Goal: Task Accomplishment & Management: Complete application form

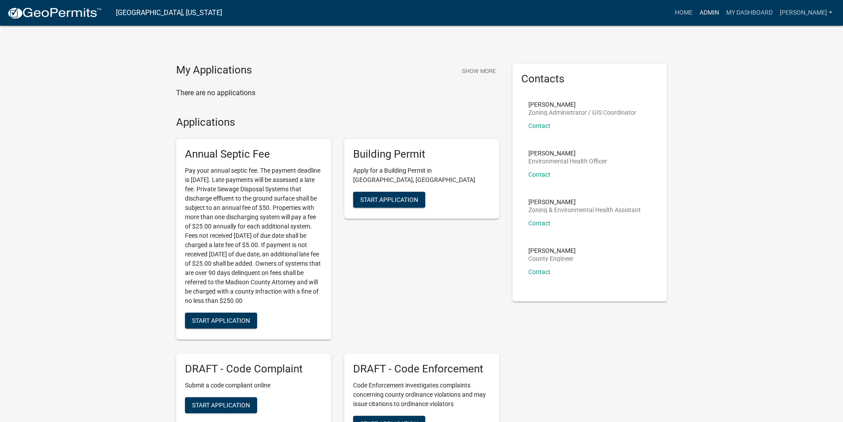
click at [716, 16] on link "Admin" at bounding box center [709, 12] width 27 height 17
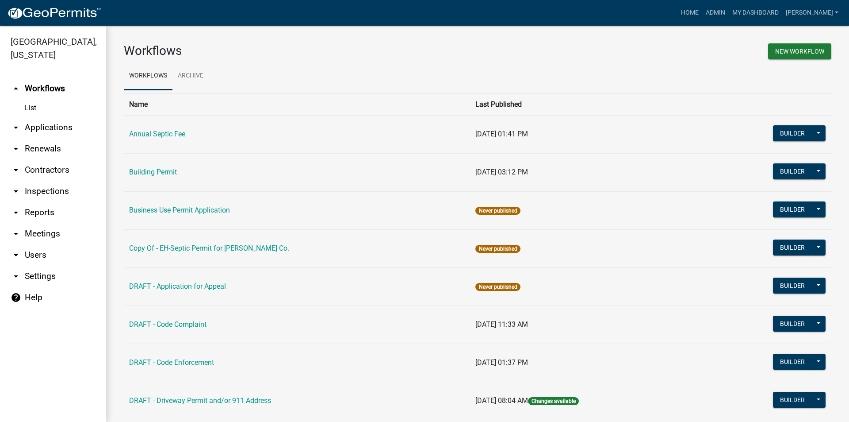
click at [63, 117] on link "arrow_drop_down Applications" at bounding box center [53, 127] width 106 height 21
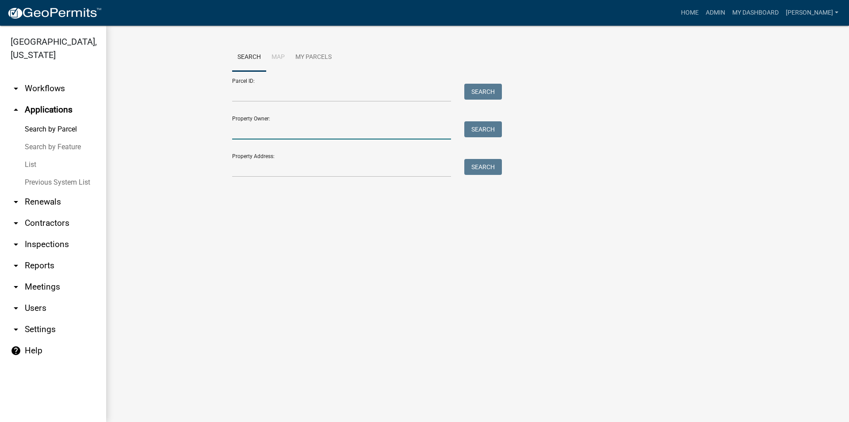
click at [269, 130] on input "Property Owner:" at bounding box center [341, 130] width 219 height 18
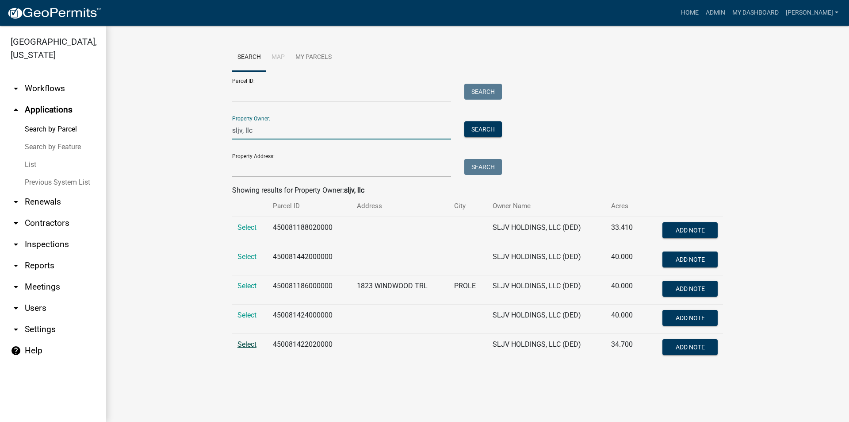
type input "sljv, llc"
click at [246, 341] on span "Select" at bounding box center [247, 344] width 19 height 8
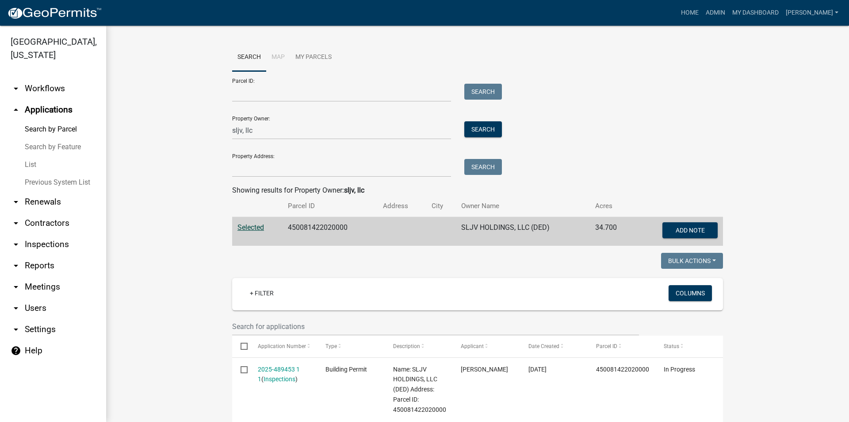
scroll to position [177, 0]
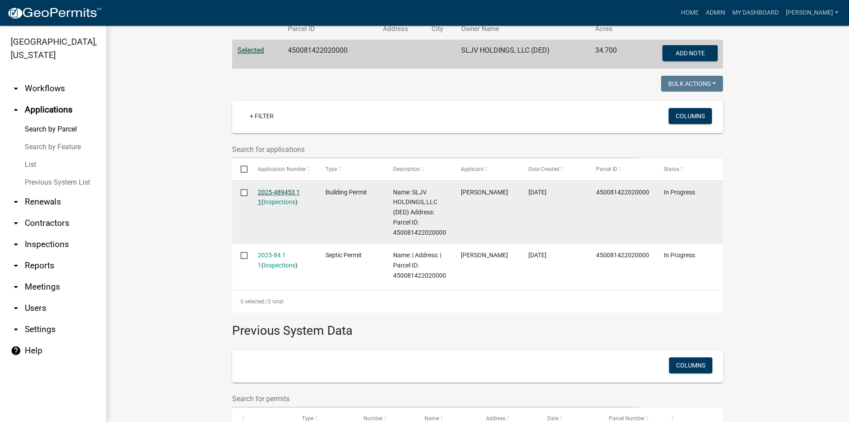
click at [285, 194] on link "2025-489453 1 1" at bounding box center [279, 196] width 42 height 17
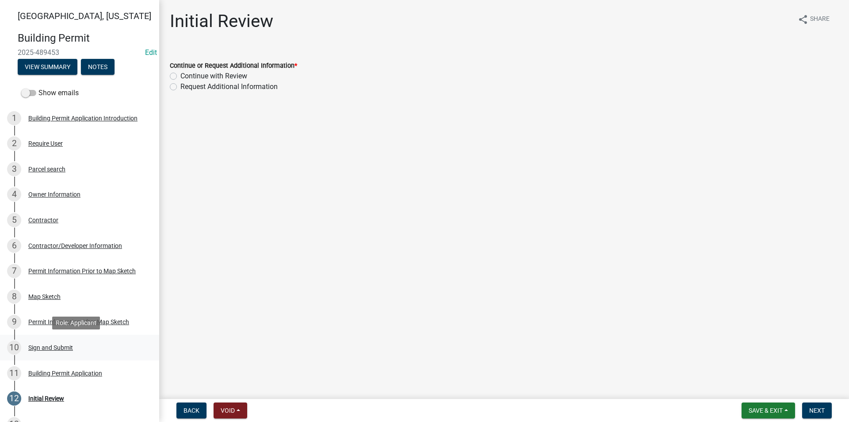
click at [61, 352] on div "10 Sign and Submit" at bounding box center [76, 347] width 138 height 14
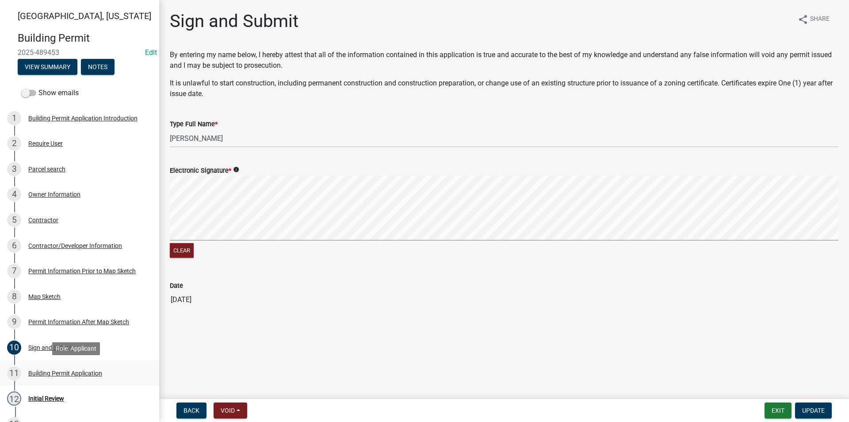
click at [66, 378] on div "11 Building Permit Application" at bounding box center [76, 373] width 138 height 14
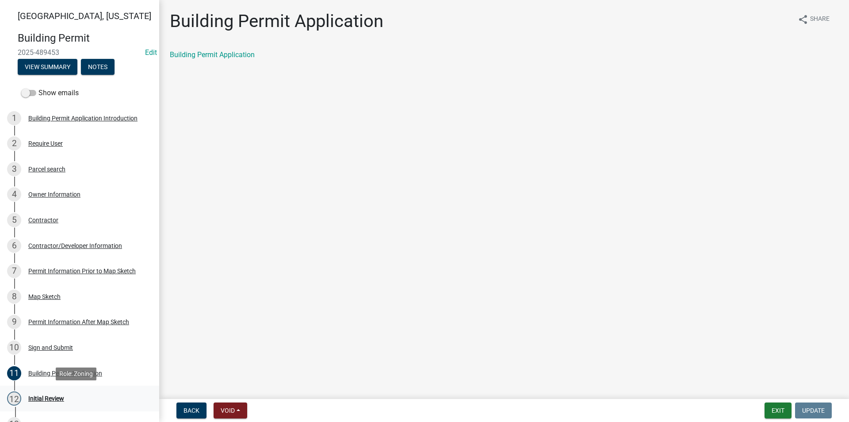
click at [56, 401] on div "Initial Review" at bounding box center [46, 398] width 36 height 6
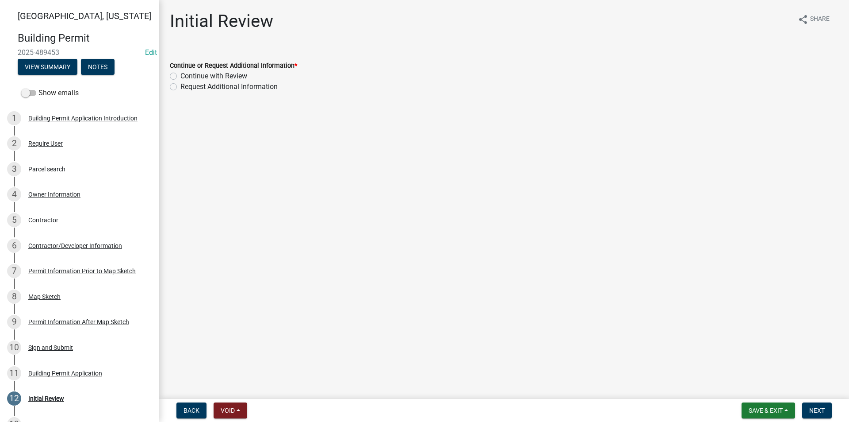
click at [181, 77] on label "Continue with Review" at bounding box center [214, 76] width 67 height 11
click at [181, 77] on input "Continue with Review" at bounding box center [184, 74] width 6 height 6
radio input "true"
click at [814, 411] on span "Next" at bounding box center [817, 410] width 15 height 7
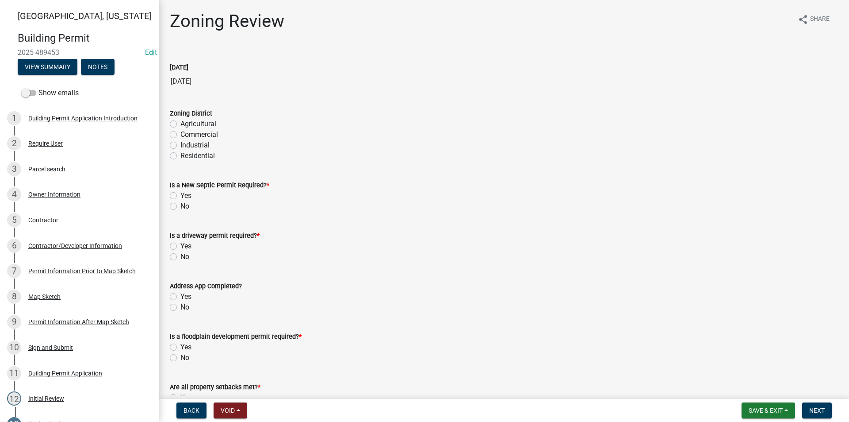
click at [181, 125] on label "Agricultural" at bounding box center [199, 124] width 36 height 11
click at [181, 124] on input "Agricultural" at bounding box center [184, 122] width 6 height 6
radio input "true"
click at [181, 206] on label "No" at bounding box center [185, 206] width 9 height 11
click at [181, 206] on input "No" at bounding box center [184, 204] width 6 height 6
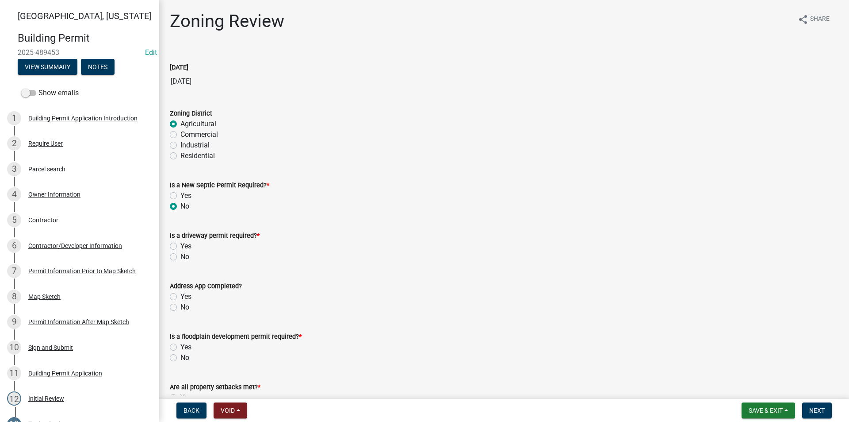
radio input "true"
click at [181, 255] on label "No" at bounding box center [185, 256] width 9 height 11
click at [181, 255] on input "No" at bounding box center [184, 254] width 6 height 6
radio input "true"
click at [181, 297] on label "Yes" at bounding box center [186, 296] width 11 height 11
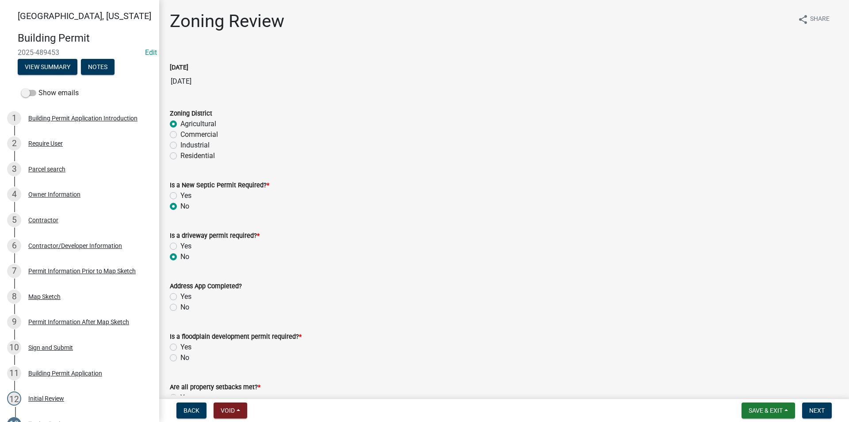
click at [181, 297] on input "Yes" at bounding box center [184, 294] width 6 height 6
radio input "true"
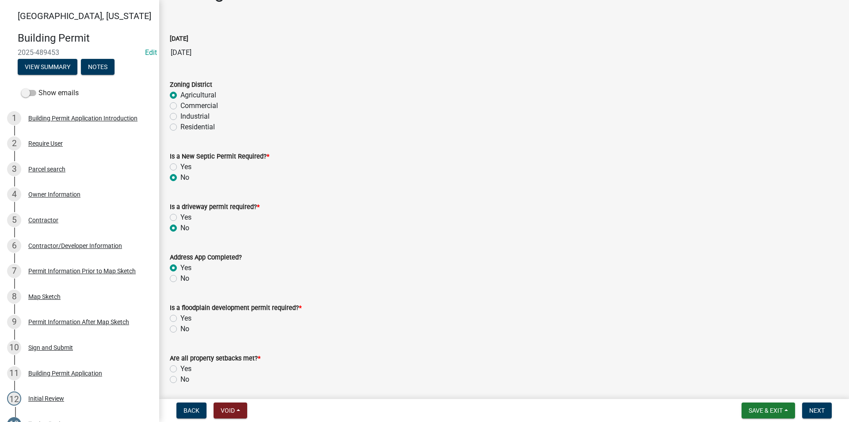
scroll to position [44, 0]
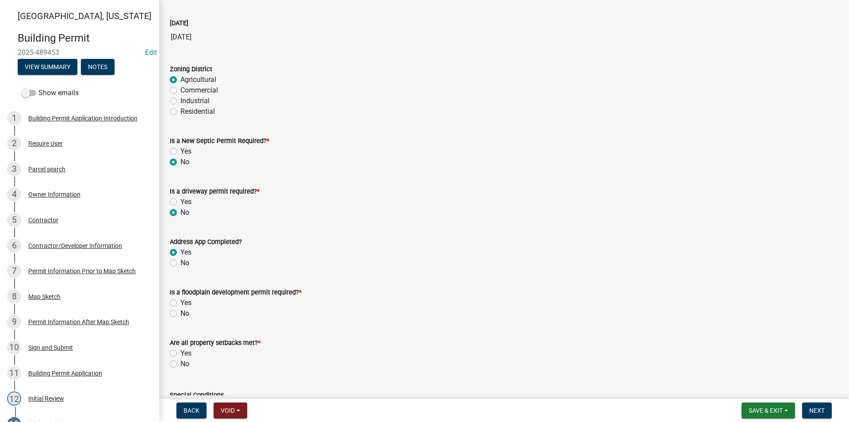
click at [181, 313] on label "No" at bounding box center [185, 313] width 9 height 11
click at [181, 313] on input "No" at bounding box center [184, 311] width 6 height 6
radio input "true"
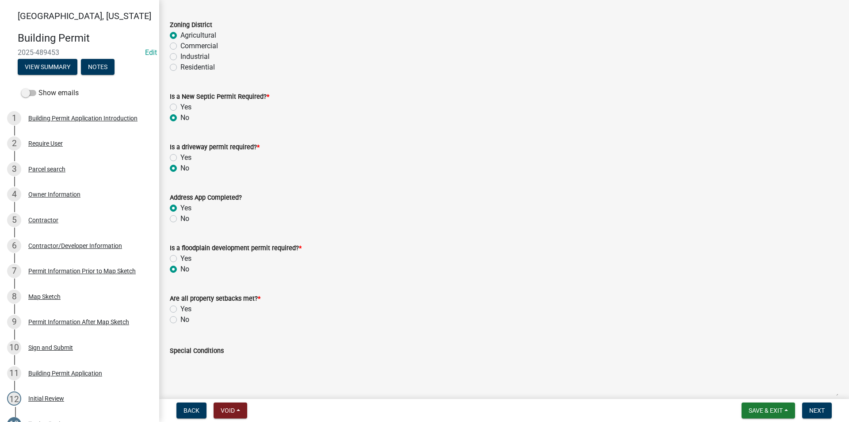
click at [181, 308] on label "Yes" at bounding box center [186, 309] width 11 height 11
click at [181, 308] on input "Yes" at bounding box center [184, 307] width 6 height 6
radio input "true"
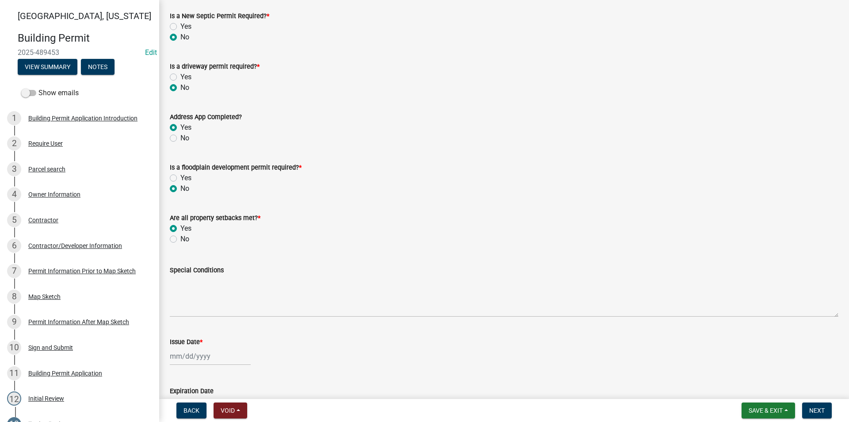
scroll to position [177, 0]
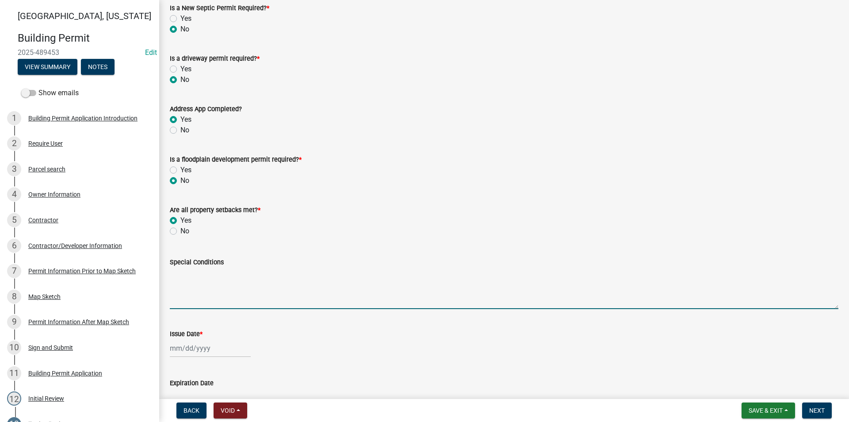
click at [196, 288] on textarea "Special Conditions" at bounding box center [504, 288] width 669 height 42
click at [380, 274] on textarea "96'X144' Accessory Building for Agricultural/Personal/Recreational Use Only" at bounding box center [504, 288] width 669 height 42
click at [234, 283] on textarea "96'X144' Accessory Building for Agricultural/Personal Use Only" at bounding box center [504, 288] width 669 height 42
click at [384, 273] on textarea "96'X144' Accessory Building for Agricultural/Personal Use Only" at bounding box center [504, 288] width 669 height 42
click at [373, 270] on textarea "96'X144' Accessory Building for Agricultural/Personal Use Only This building sh…" at bounding box center [504, 288] width 669 height 42
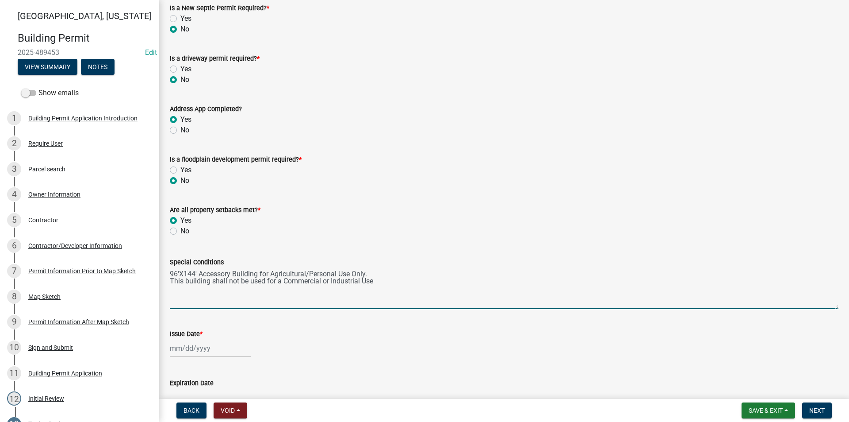
click at [379, 284] on textarea "96'X144' Accessory Building for Agricultural/Personal Use Only. This building s…" at bounding box center [504, 288] width 669 height 42
drag, startPoint x: 366, startPoint y: 273, endPoint x: 354, endPoint y: 273, distance: 12.0
click at [354, 273] on textarea "96'X144' Accessory Building for Agricultural/Personal Use Only. This building s…" at bounding box center [504, 288] width 669 height 42
click at [280, 281] on textarea "96'X144' Accessory Building for Agricultural/Personal Use. This building shall …" at bounding box center [504, 288] width 669 height 42
drag, startPoint x: 288, startPoint y: 281, endPoint x: 283, endPoint y: 282, distance: 5.4
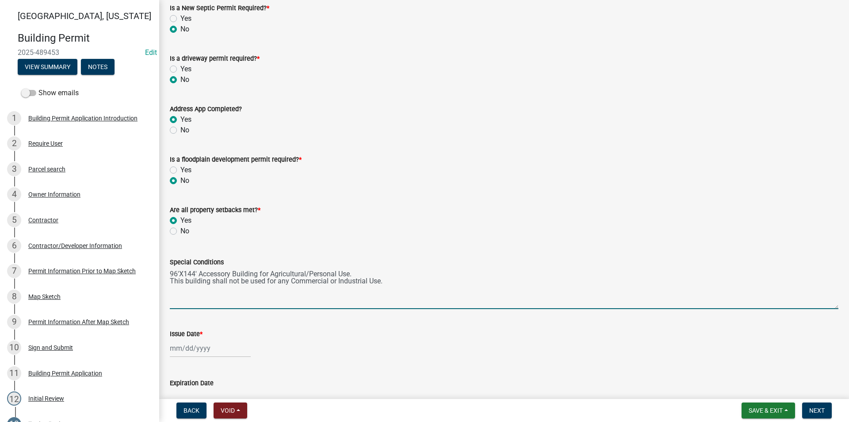
click at [283, 282] on textarea "96'X144' Accessory Building for Agricultural/Personal Use. This building shall …" at bounding box center [504, 288] width 669 height 42
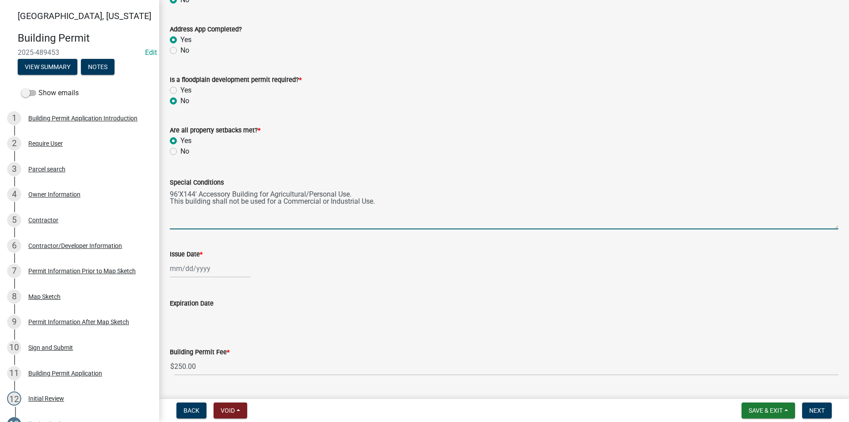
scroll to position [265, 0]
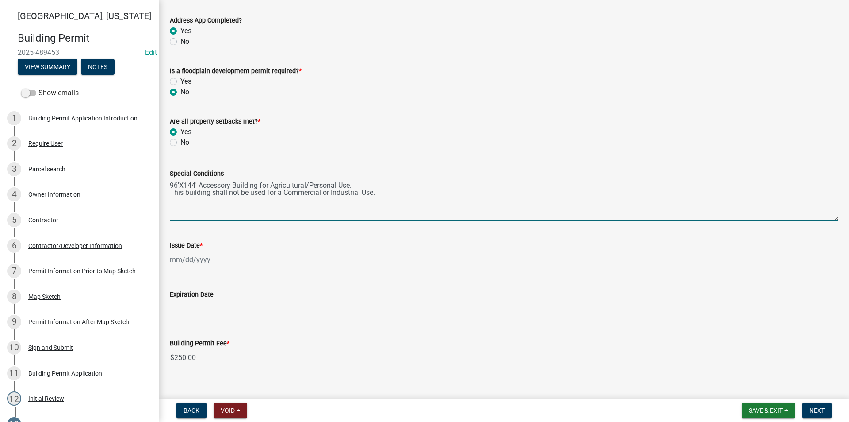
type textarea "96'X144' Accessory Building for Agricultural/Personal Use. This building shall …"
click at [186, 262] on div at bounding box center [210, 259] width 81 height 18
select select "10"
select select "2025"
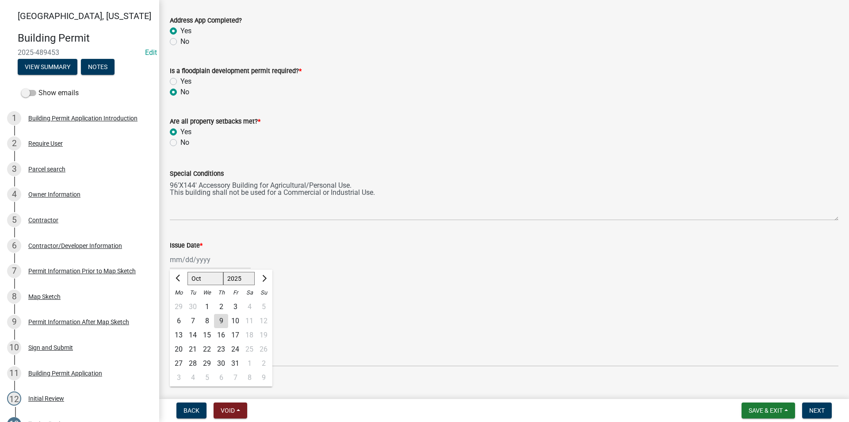
click at [220, 318] on div "9" at bounding box center [221, 321] width 14 height 14
type input "[DATE]"
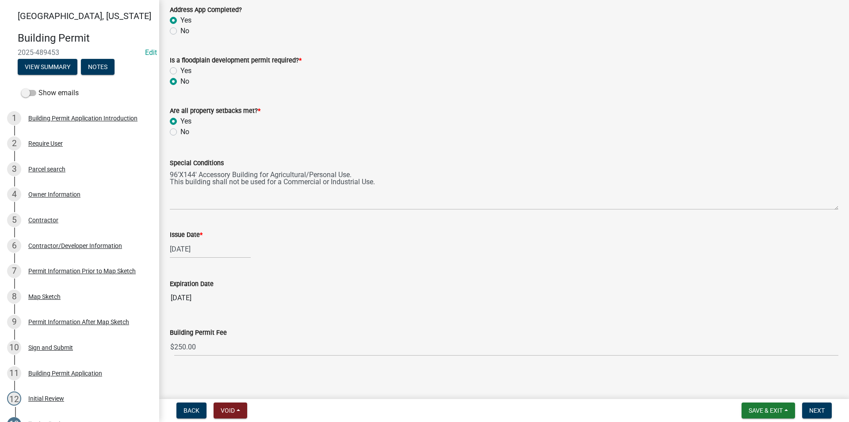
scroll to position [279, 0]
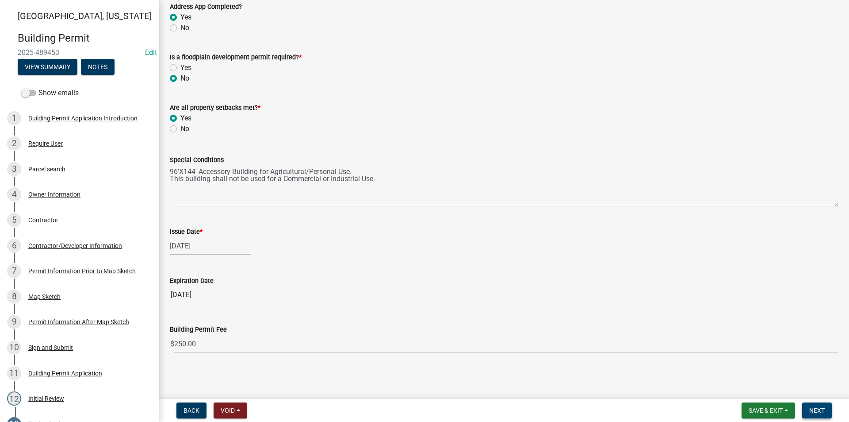
click at [821, 410] on span "Next" at bounding box center [817, 410] width 15 height 7
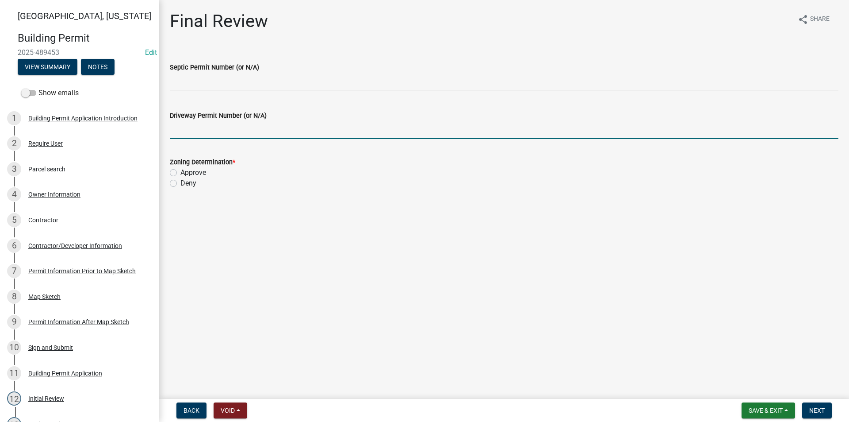
click at [215, 134] on input "Driveway Permit Number (or N/A)" at bounding box center [504, 130] width 669 height 18
type input "N/A"
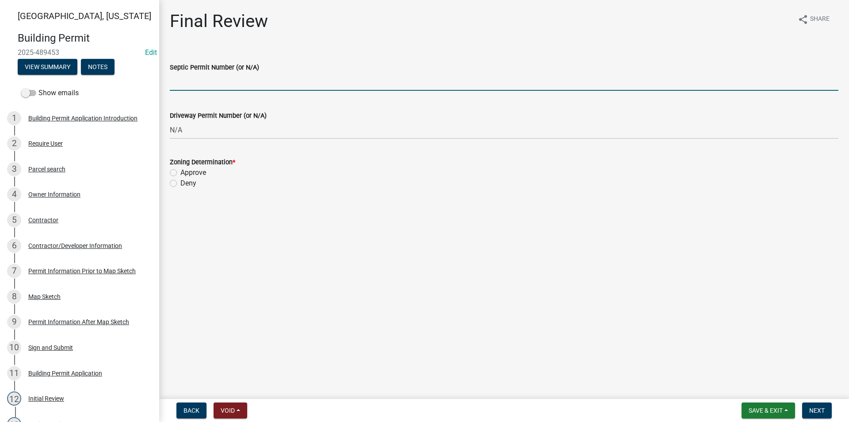
click at [223, 85] on input "Septic Permit Number (or N/A)" at bounding box center [504, 82] width 669 height 18
type input "2025-84"
click at [181, 172] on label "Approve" at bounding box center [194, 172] width 26 height 11
click at [181, 172] on input "Approve" at bounding box center [184, 170] width 6 height 6
radio input "true"
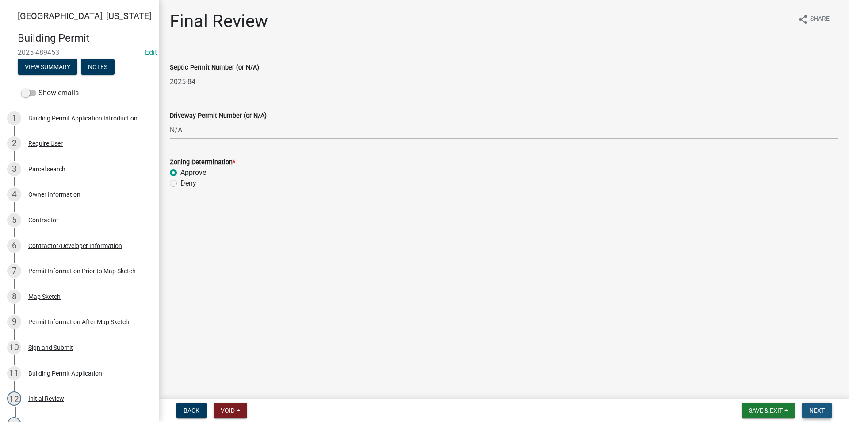
click at [818, 408] on span "Next" at bounding box center [817, 410] width 15 height 7
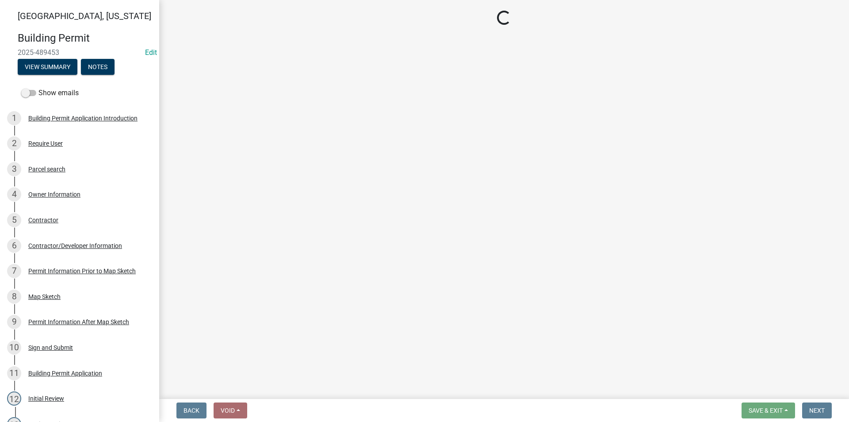
select select "3: 3"
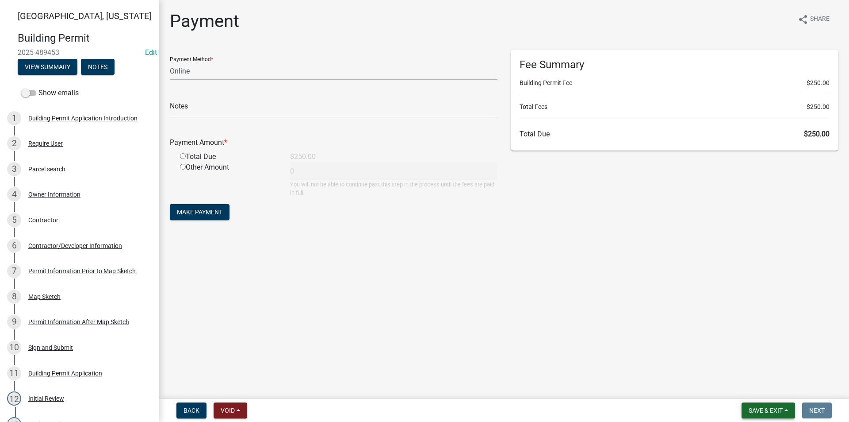
click at [755, 411] on span "Save & Exit" at bounding box center [766, 410] width 34 height 7
click at [750, 369] on button "Save" at bounding box center [760, 365] width 71 height 21
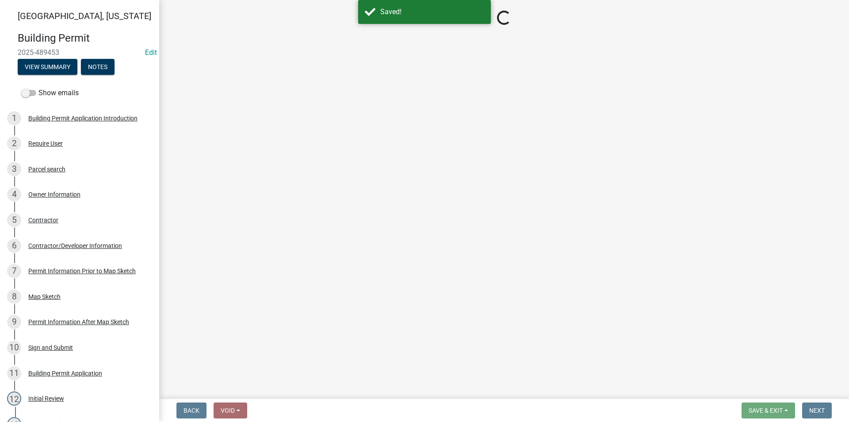
select select "3: 3"
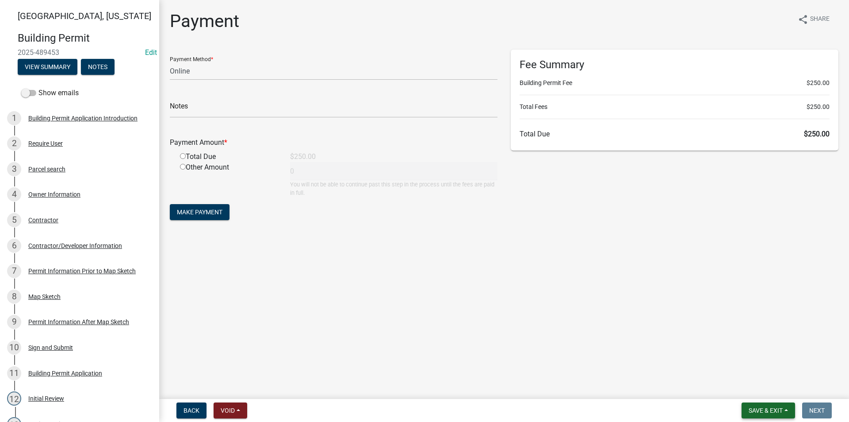
click at [752, 412] on span "Save & Exit" at bounding box center [766, 410] width 34 height 7
click at [751, 391] on button "Save & Exit" at bounding box center [760, 387] width 71 height 21
